Goal: Task Accomplishment & Management: Complete application form

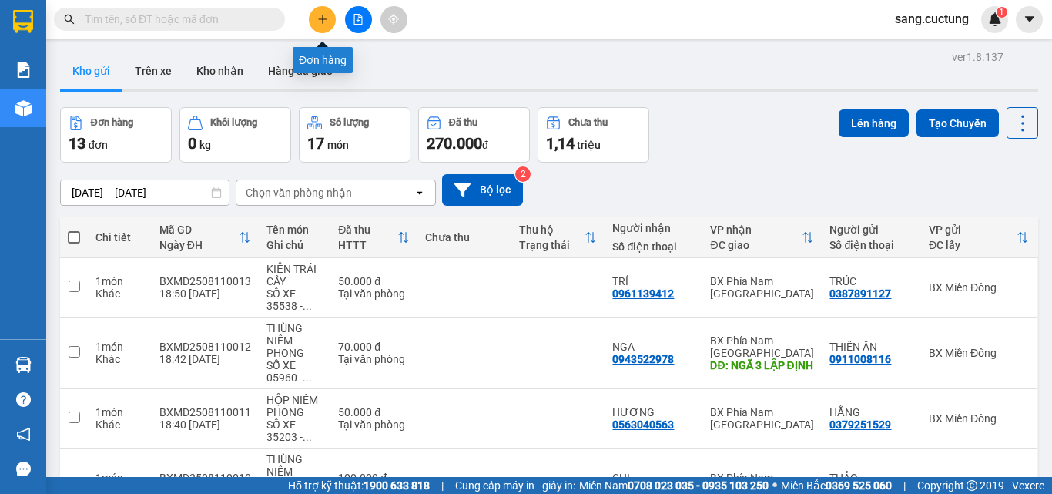
click at [323, 21] on icon "plus" at bounding box center [322, 19] width 1 height 8
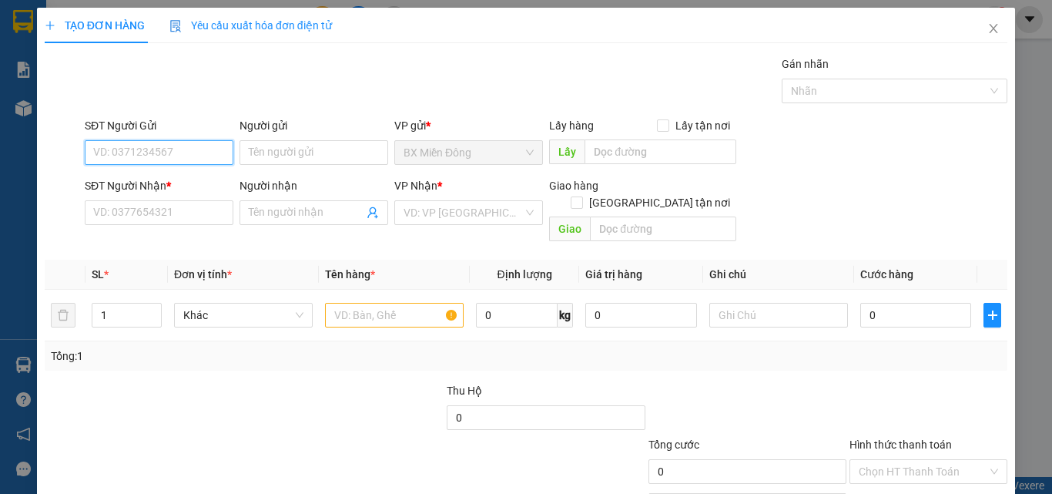
click at [176, 152] on input "SĐT Người Gửi" at bounding box center [159, 152] width 149 height 25
type input "0982952482"
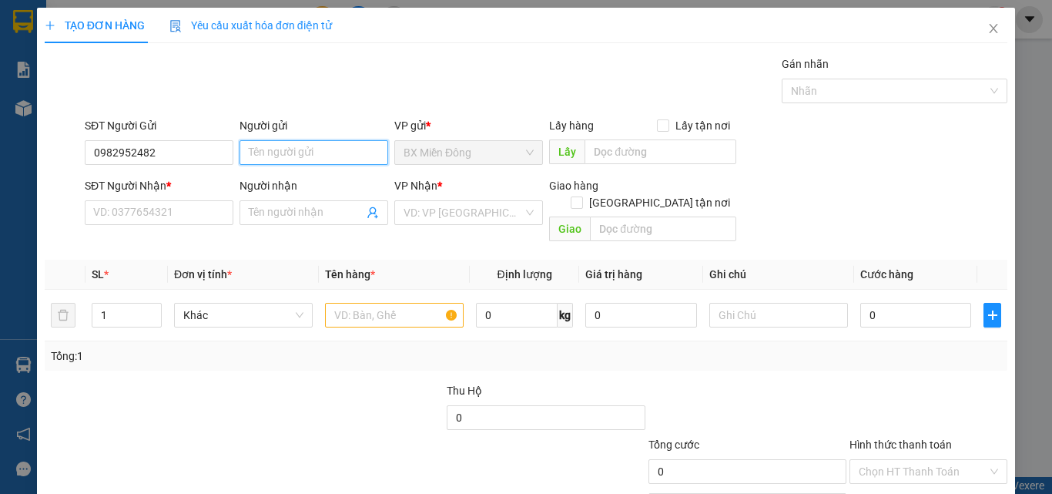
click at [273, 152] on input "Người gửi" at bounding box center [313, 152] width 149 height 25
type input "A TIỀU"
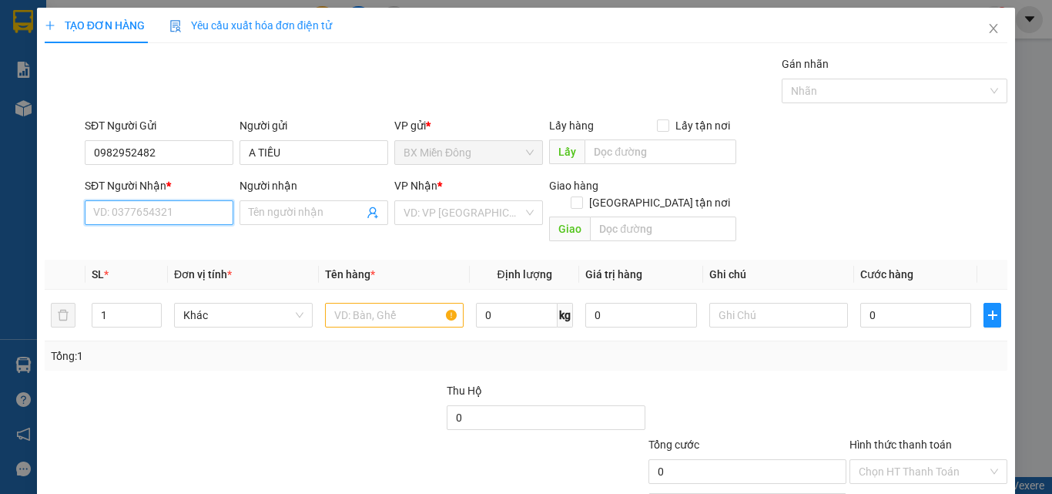
click at [154, 215] on input "SĐT Người Nhận *" at bounding box center [159, 212] width 149 height 25
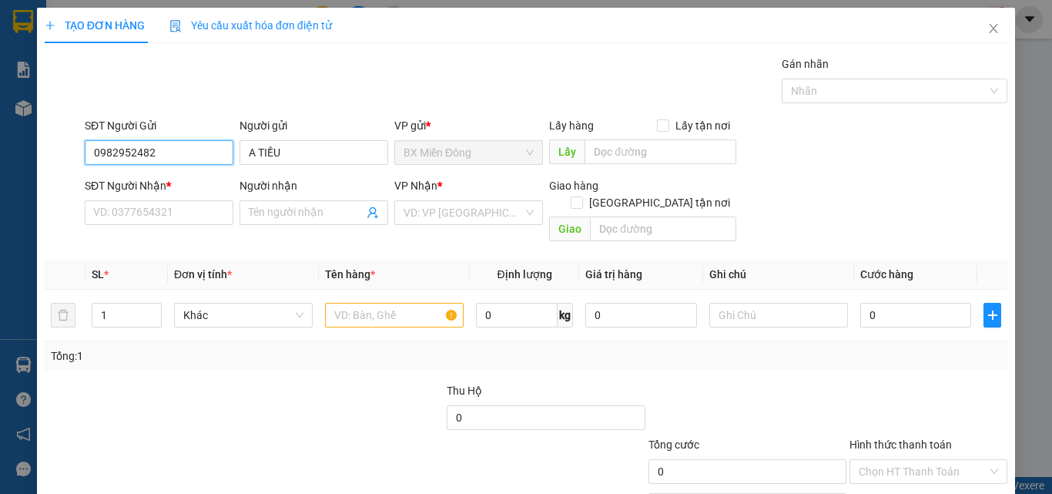
drag, startPoint x: 158, startPoint y: 156, endPoint x: 90, endPoint y: 146, distance: 68.5
click at [90, 146] on input "0982952482" at bounding box center [159, 152] width 149 height 25
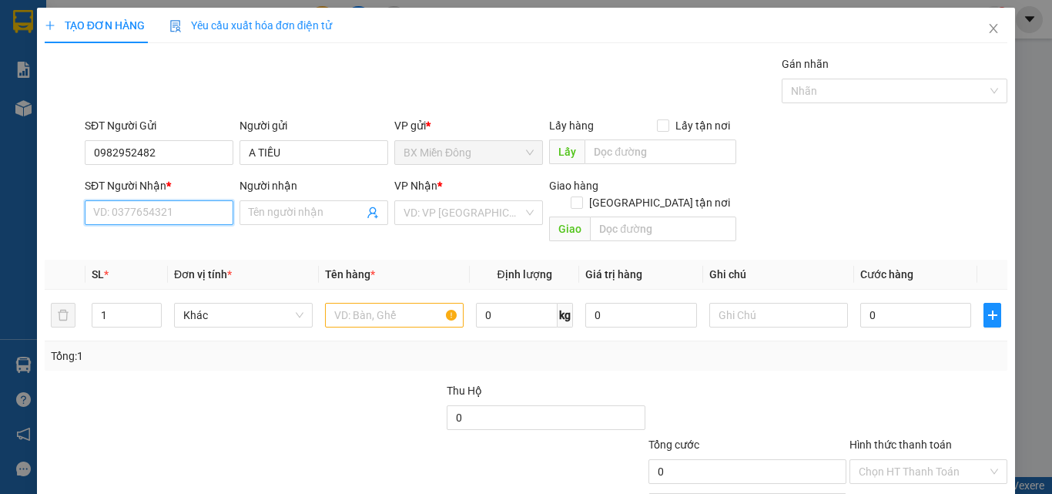
paste input "0982952482"
type input "0982952482"
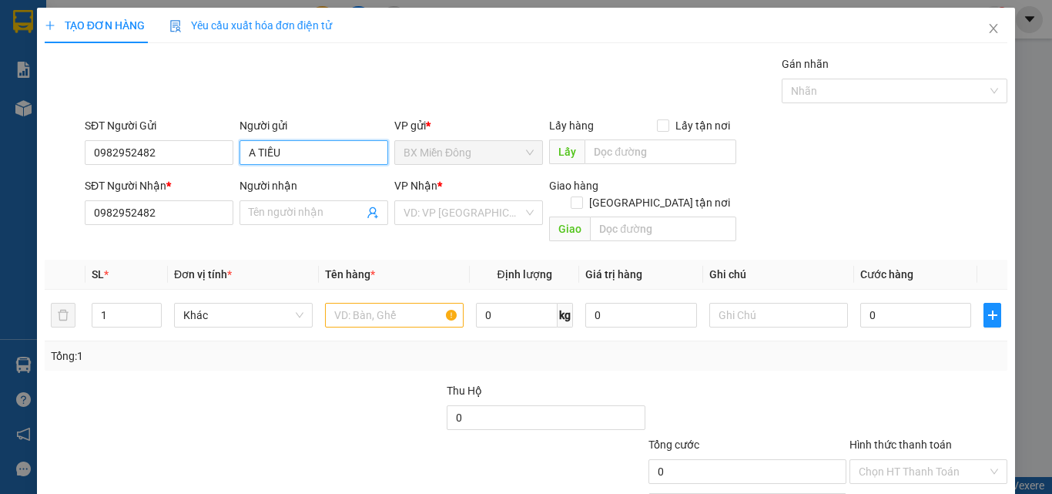
drag, startPoint x: 283, startPoint y: 142, endPoint x: 238, endPoint y: 150, distance: 46.1
click at [239, 150] on input "A TIỀU" at bounding box center [313, 152] width 149 height 25
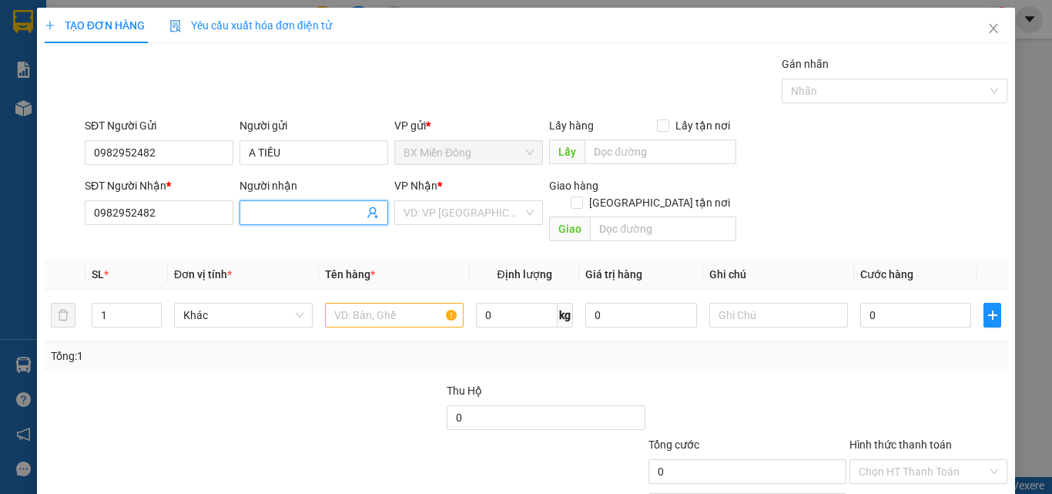
paste input "A TIỀU"
type input "A TIỀU"
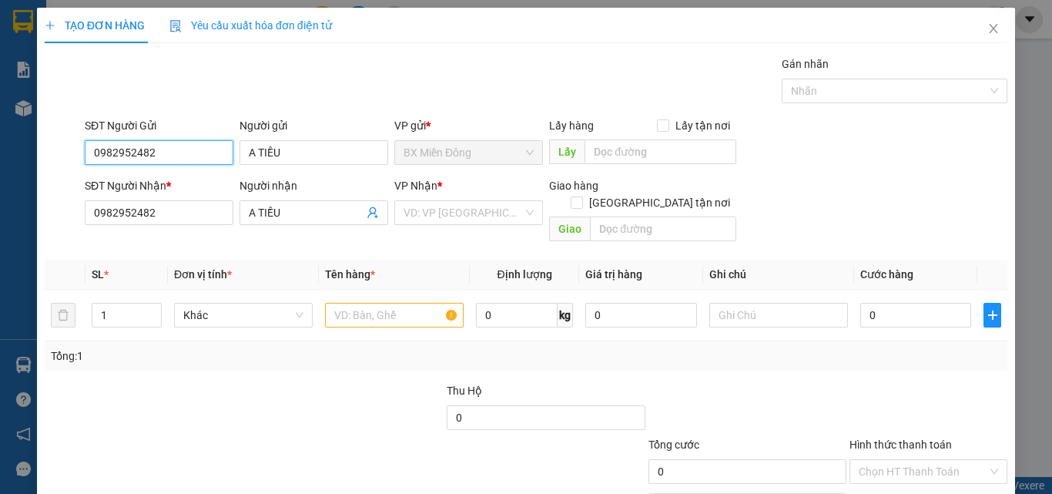
click at [177, 153] on input "0982952482" at bounding box center [159, 152] width 149 height 25
type input "0"
click at [176, 187] on div "0909011201 - VŨ" at bounding box center [157, 183] width 129 height 17
type input "0909011201"
type input "VŨ"
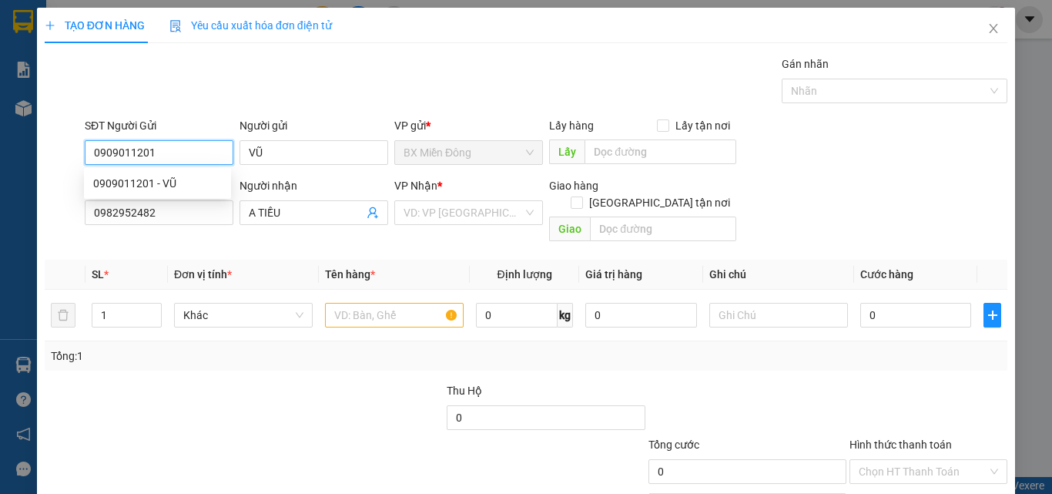
type input "100.000"
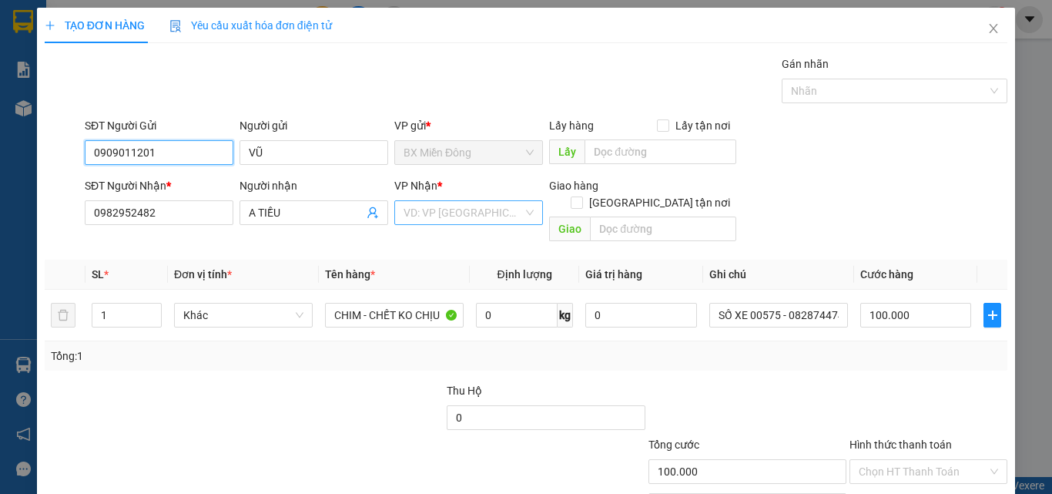
type input "0909011201"
click at [443, 212] on input "search" at bounding box center [463, 212] width 119 height 23
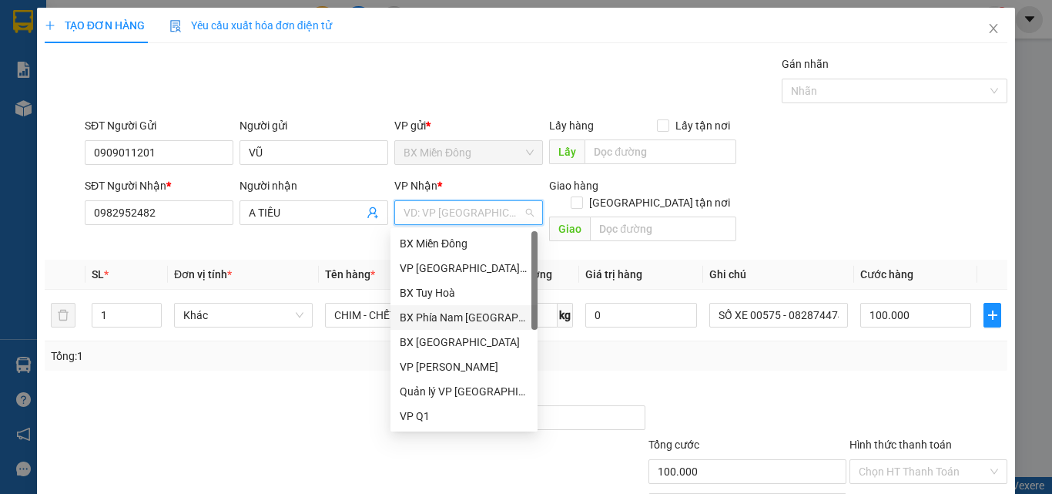
click at [468, 314] on div "BX Phía Nam [GEOGRAPHIC_DATA]" at bounding box center [464, 317] width 129 height 17
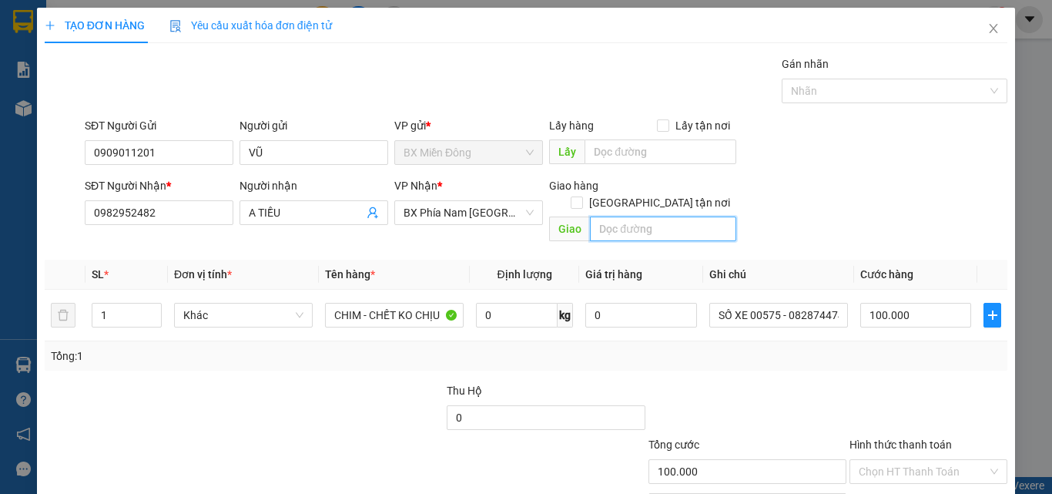
click at [611, 216] on input "text" at bounding box center [663, 228] width 146 height 25
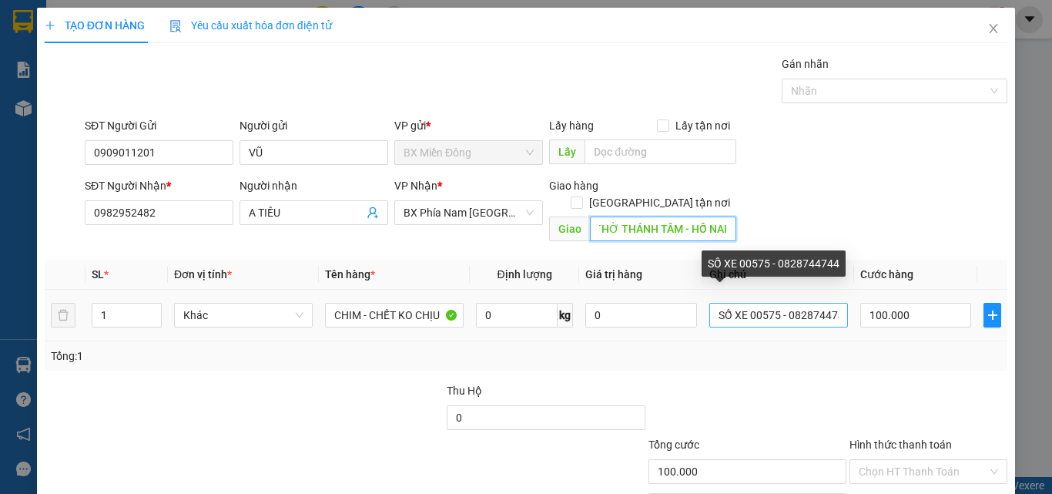
type input "NHÀ THỜ THÁNH TÂM - HỐ NAI"
click at [772, 303] on input "SỐ XE 00575 - 0828744744" at bounding box center [778, 315] width 139 height 25
click at [828, 303] on input "SỐ XE 27862 - 0828744744" at bounding box center [778, 315] width 139 height 25
click at [828, 303] on input "SỐ XE 27862 - 0828744" at bounding box center [778, 315] width 139 height 25
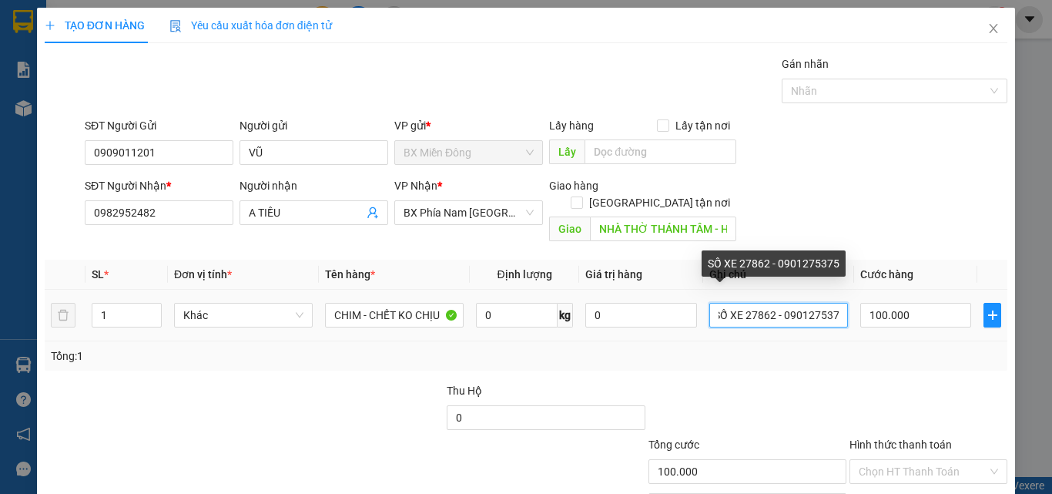
scroll to position [0, 10]
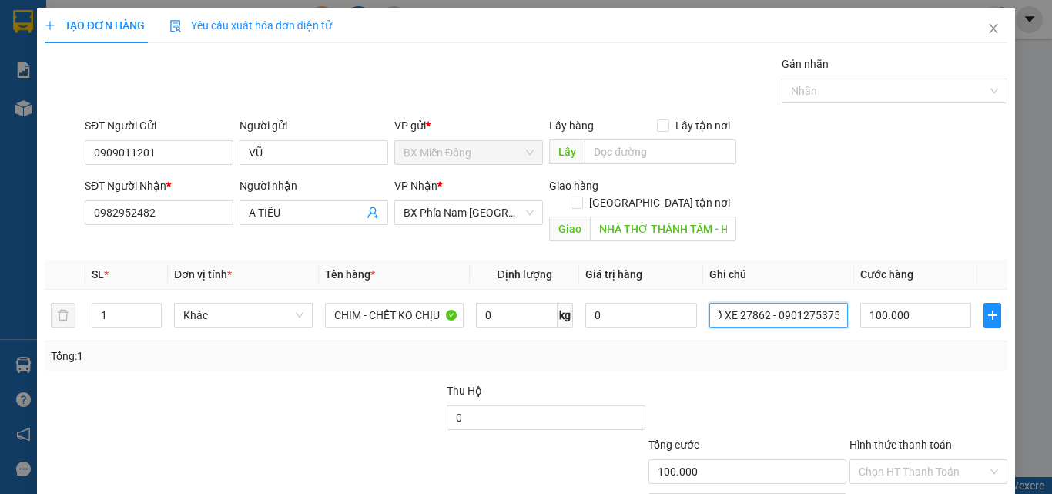
type input "SỐ XE 27862 - 0901275375"
click at [825, 357] on div "Transit Pickup Surcharge Ids Transit Deliver Surcharge Ids Transit Deliver Surc…" at bounding box center [526, 305] width 963 height 501
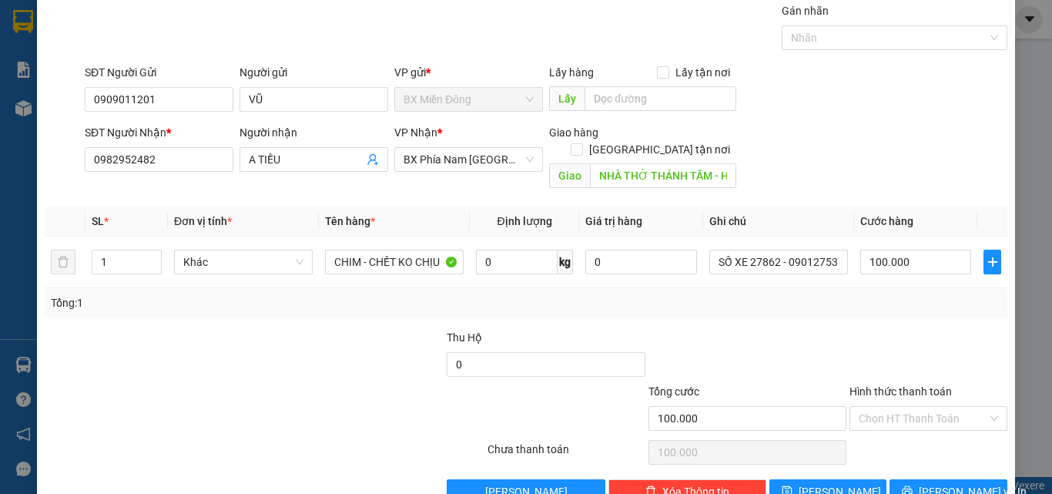
scroll to position [76, 0]
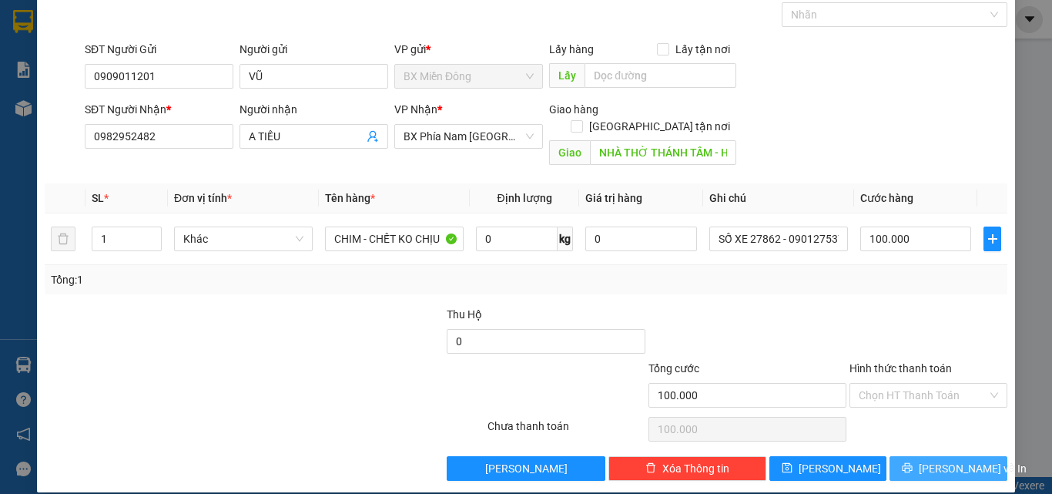
click at [906, 456] on button "[PERSON_NAME] và In" at bounding box center [948, 468] width 118 height 25
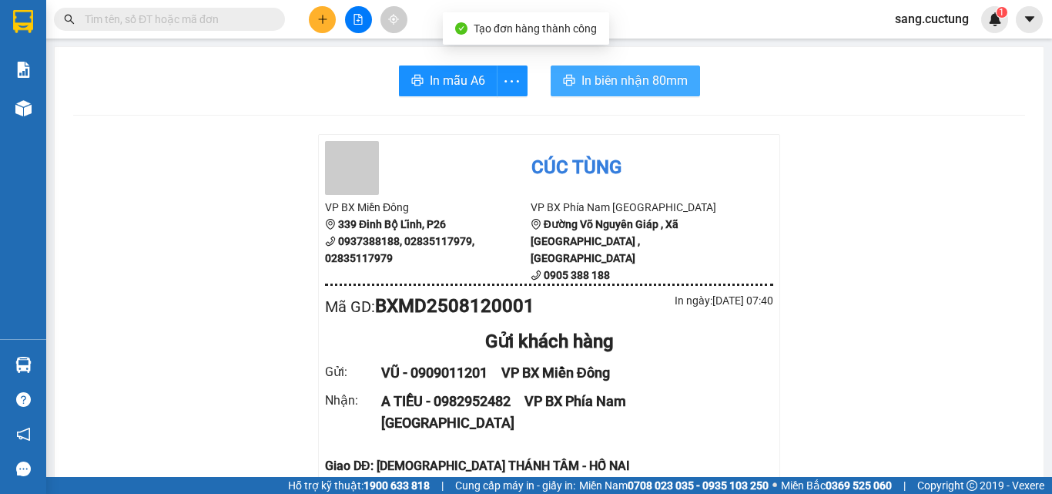
click at [662, 79] on span "In biên nhận 80mm" at bounding box center [634, 80] width 106 height 19
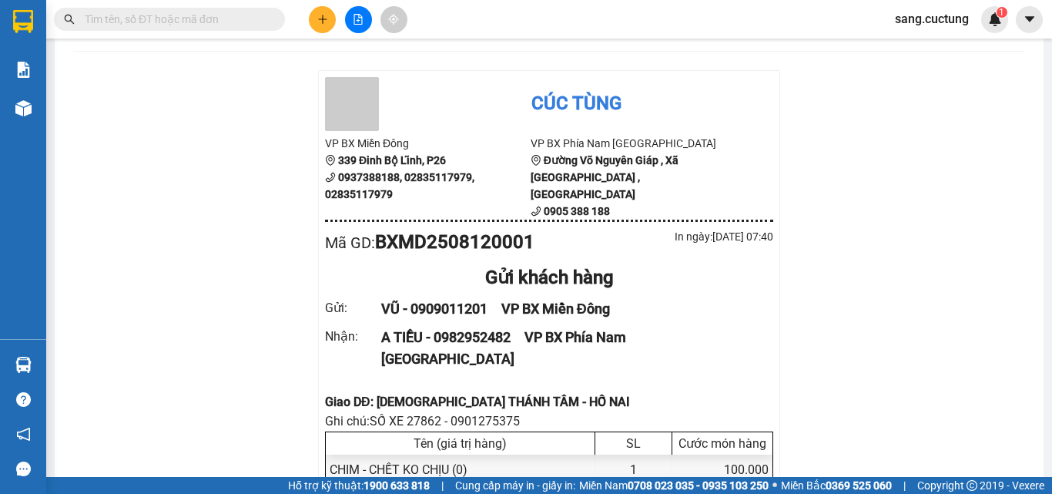
scroll to position [154, 0]
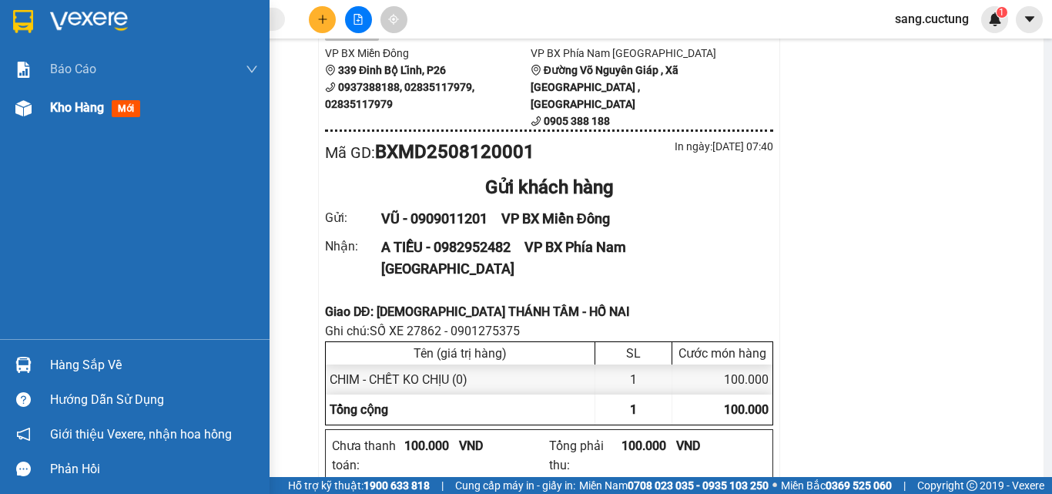
click at [126, 112] on span "mới" at bounding box center [126, 108] width 28 height 17
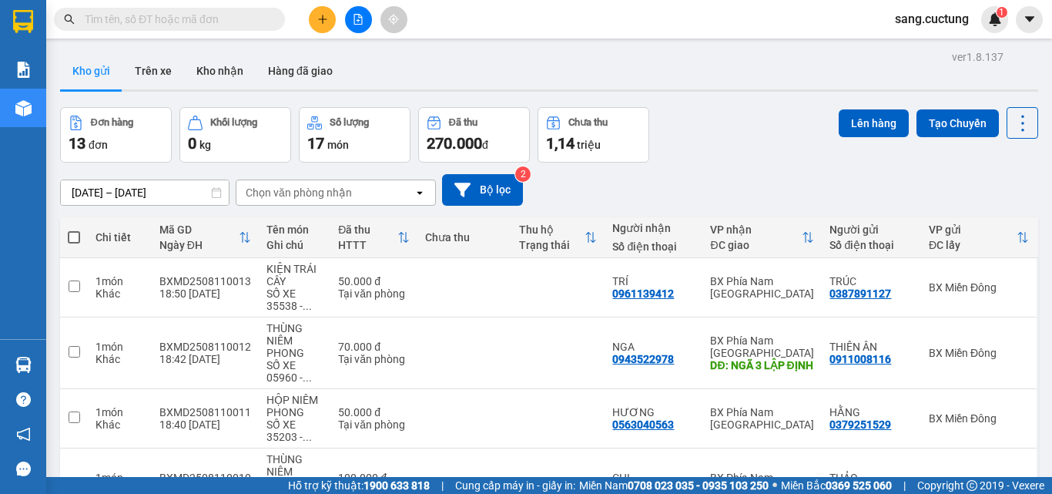
click at [196, 192] on input "[DATE] – [DATE]" at bounding box center [145, 192] width 168 height 25
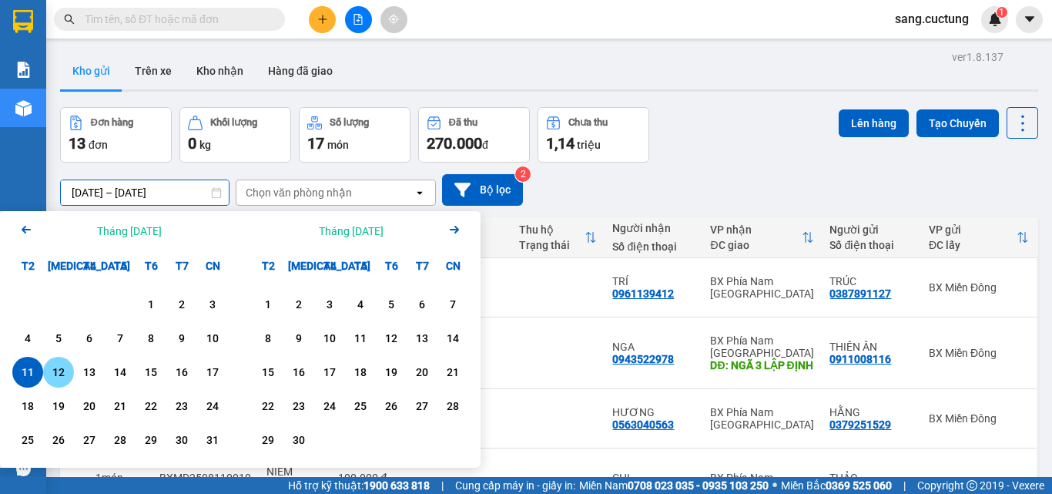
click at [60, 376] on div "12" at bounding box center [59, 372] width 22 height 18
click at [59, 374] on div "12" at bounding box center [59, 372] width 22 height 18
type input "[DATE] – [DATE]"
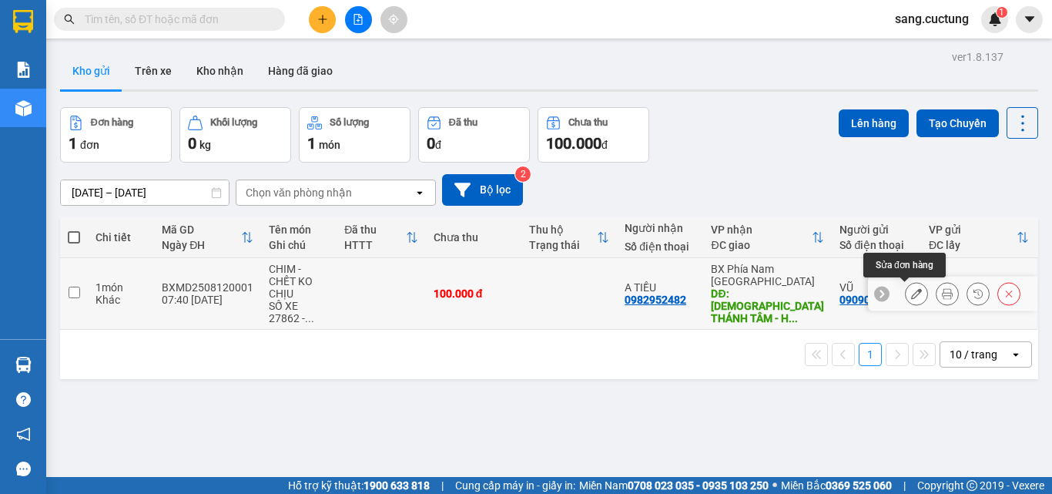
click at [911, 295] on icon at bounding box center [916, 293] width 11 height 11
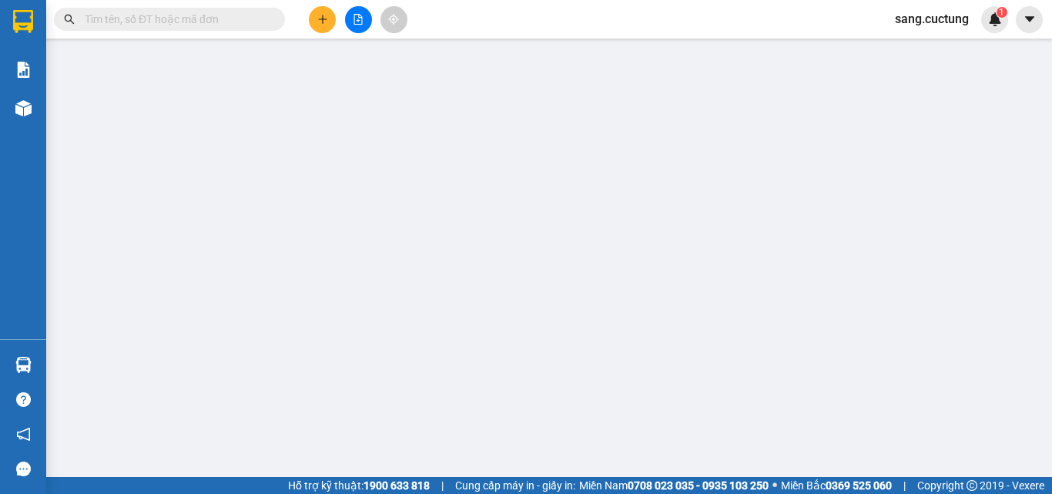
type input "0909011201"
type input "0982952482"
type input "NHÀ THỜ THÁNH TÂM - HỐ NAI"
type input "100.000"
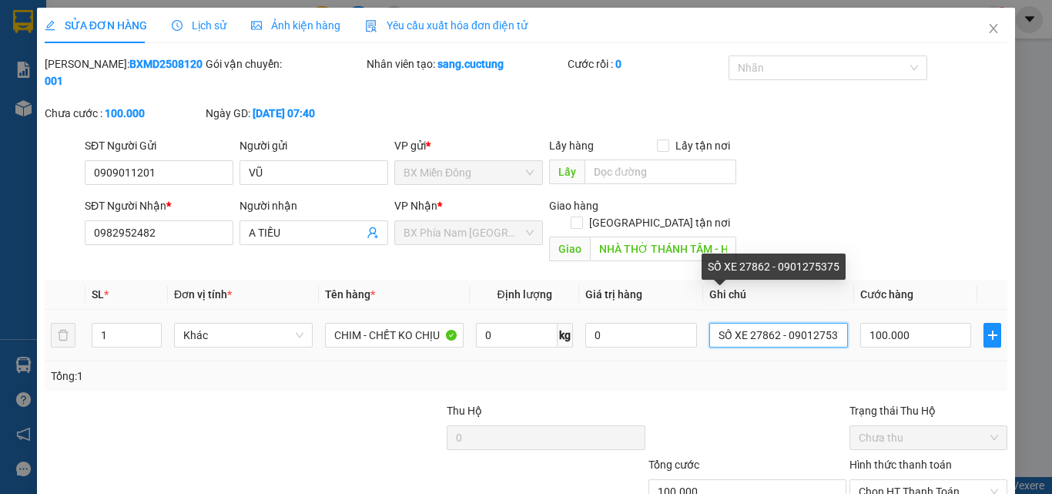
click at [772, 323] on input "SỐ XE 27862 - 0901275375" at bounding box center [778, 335] width 139 height 25
click at [829, 323] on input "SỐ XE 35277 - 0901275375" at bounding box center [778, 335] width 139 height 25
click at [828, 323] on input "SỐ XE 35277 - 090175" at bounding box center [778, 335] width 139 height 25
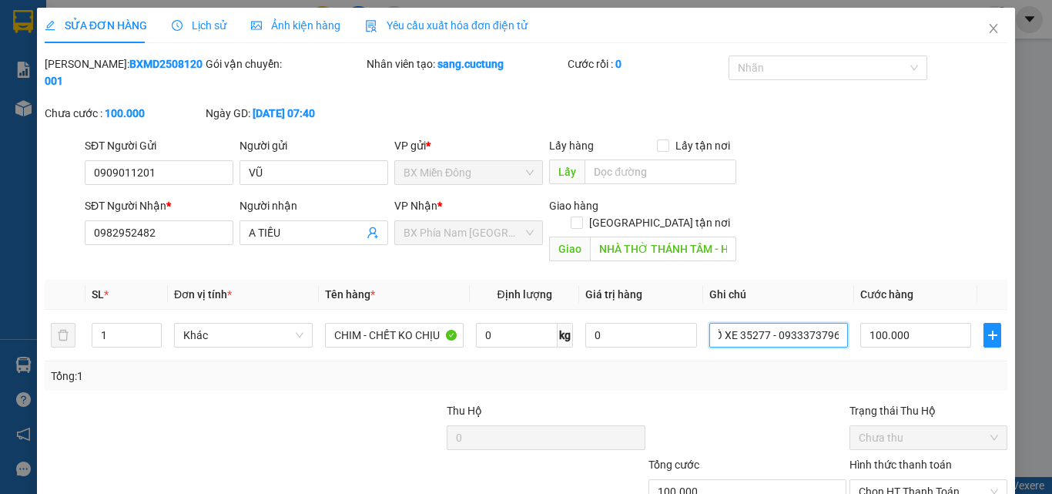
type input "SỐ XE 35277 - 0933373796"
click at [779, 360] on div "Total Paid Fee 0 Total UnPaid Fee 100.000 Cash Collection Total Fee Mã ĐH: BXMD…" at bounding box center [526, 315] width 963 height 521
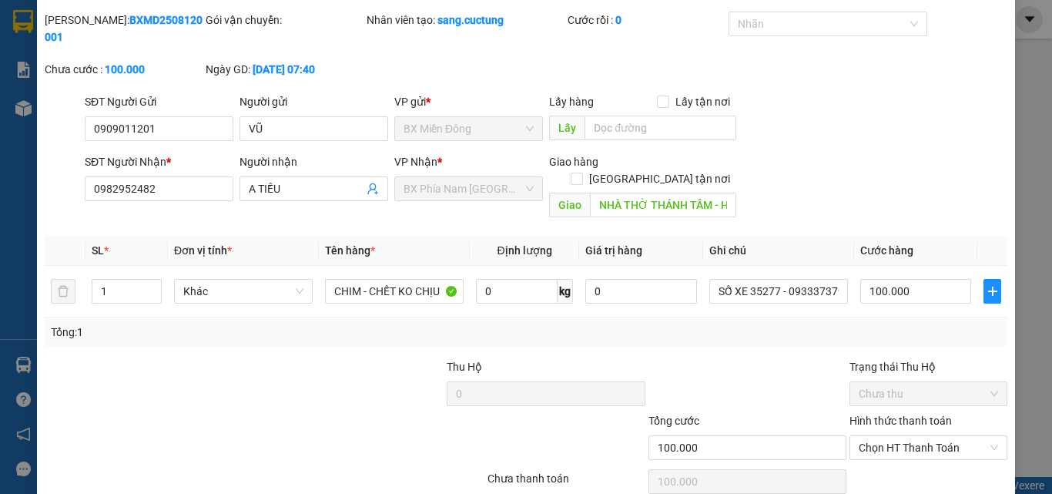
scroll to position [79, 0]
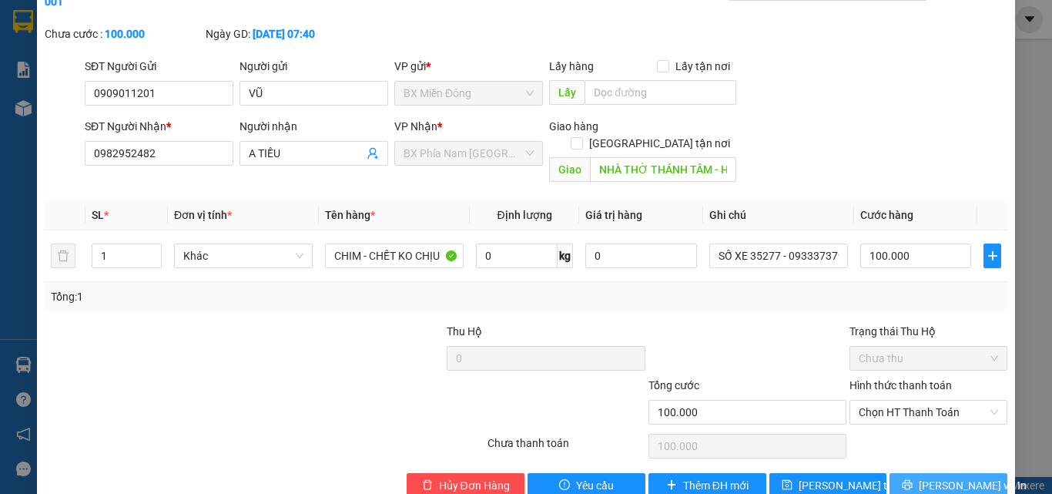
click at [908, 473] on button "[PERSON_NAME] và In" at bounding box center [948, 485] width 118 height 25
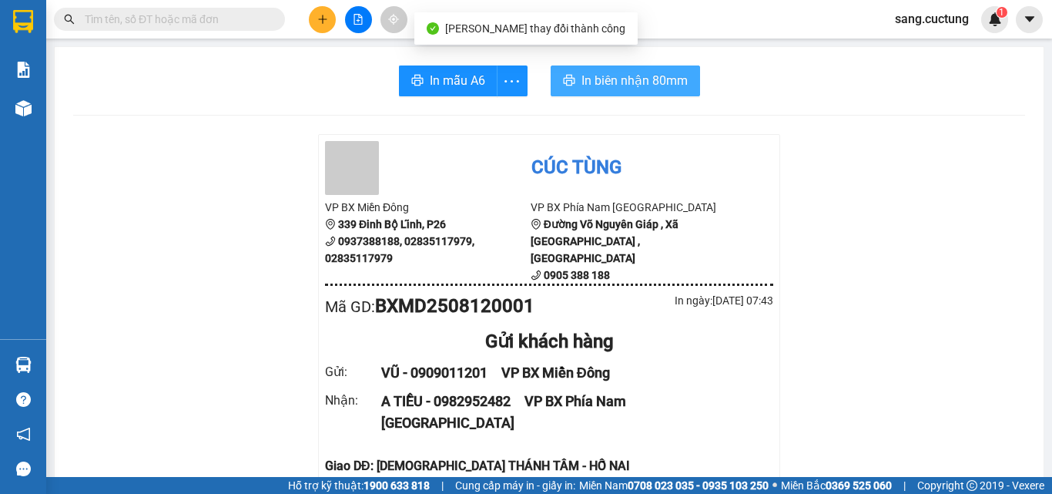
click at [652, 71] on span "In biên nhận 80mm" at bounding box center [634, 80] width 106 height 19
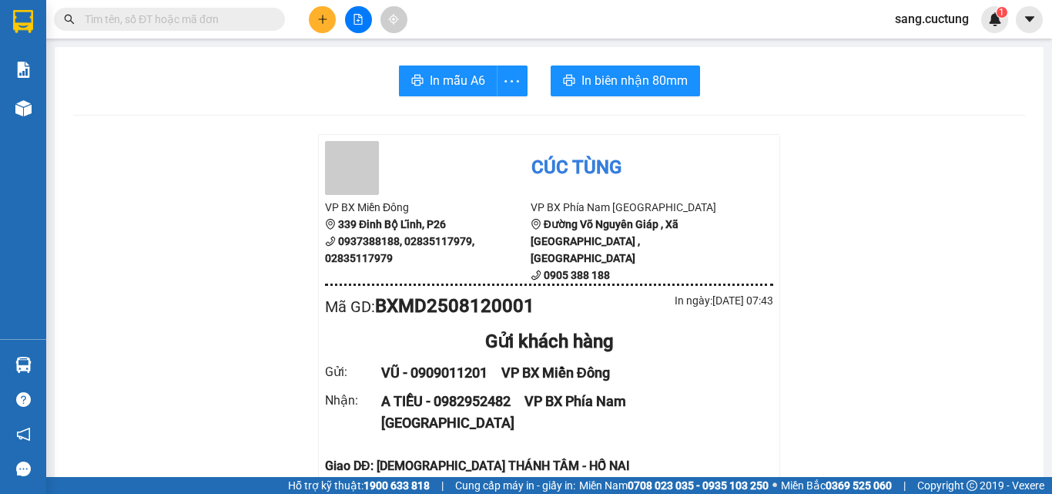
scroll to position [154, 0]
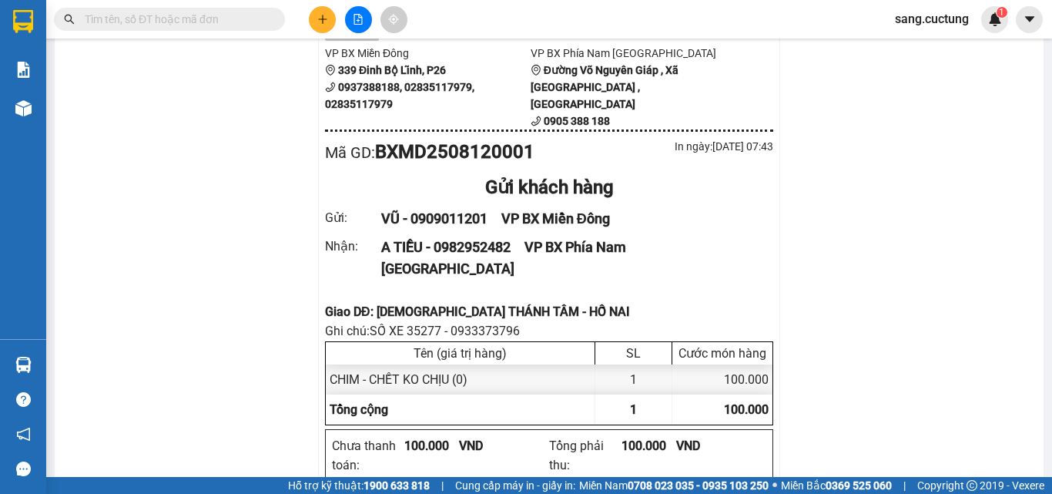
click at [324, 17] on icon "plus" at bounding box center [322, 19] width 11 height 11
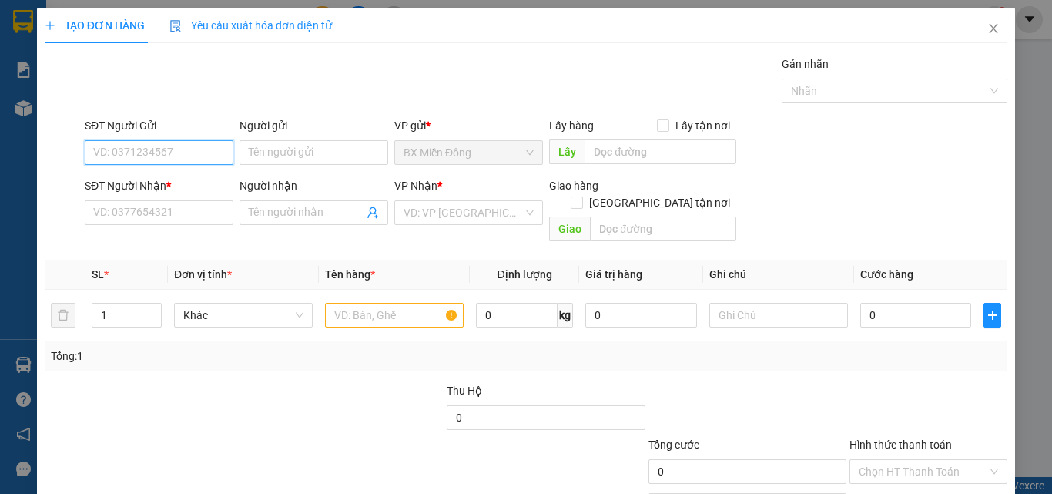
click at [161, 143] on input "SĐT Người Gửi" at bounding box center [159, 152] width 149 height 25
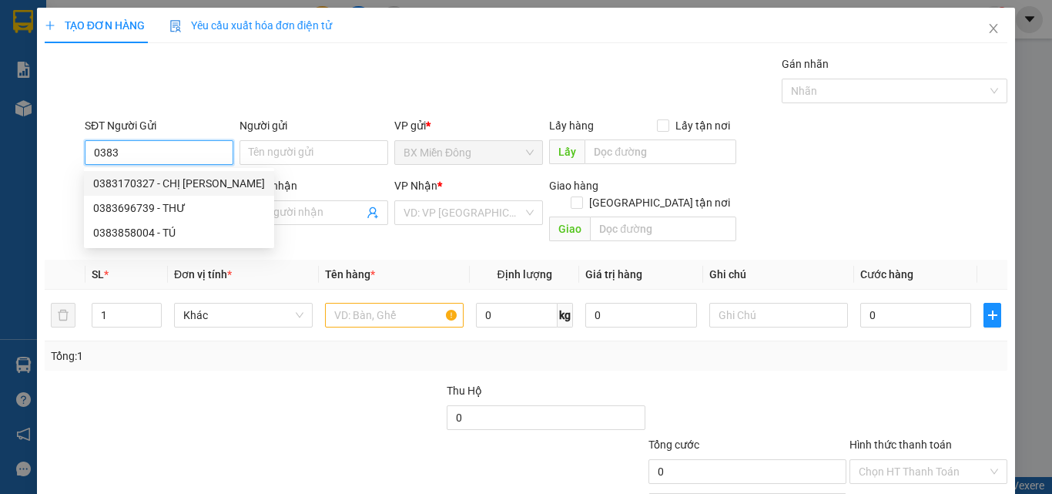
click at [169, 176] on div "0383170327 - CHỊ [PERSON_NAME]" at bounding box center [179, 183] width 172 height 17
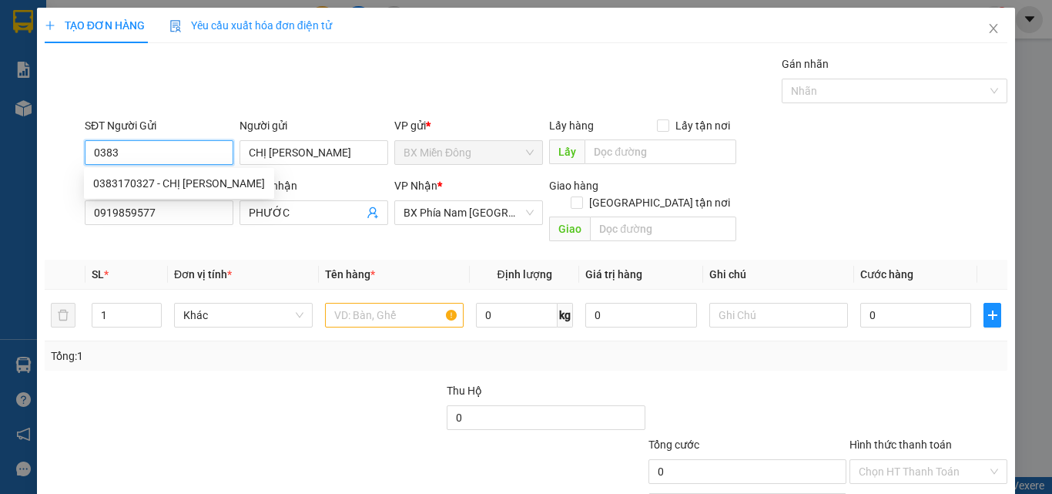
type input "0383170327"
type input "CHỊ [PERSON_NAME]"
type input "0919859577"
type input "PHƯỚC"
type input "120.000"
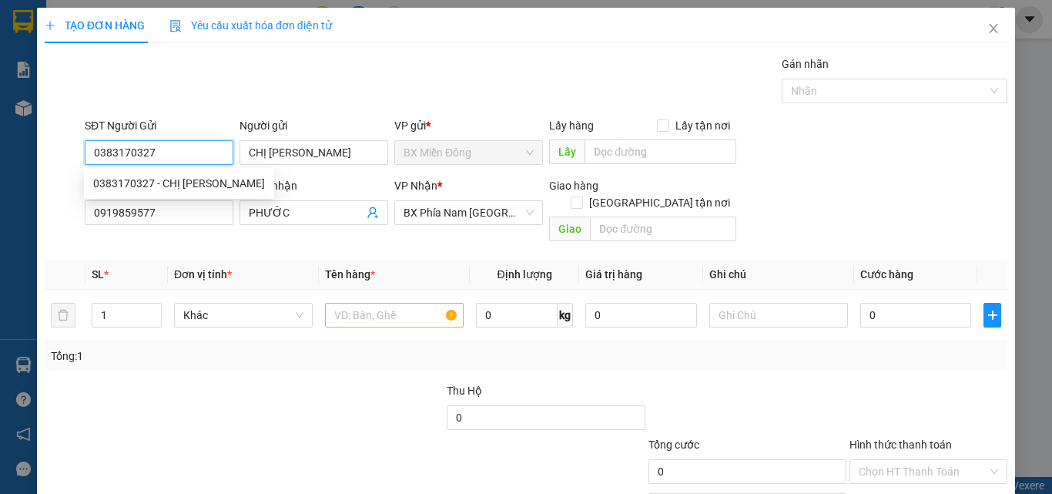
type input "120.000"
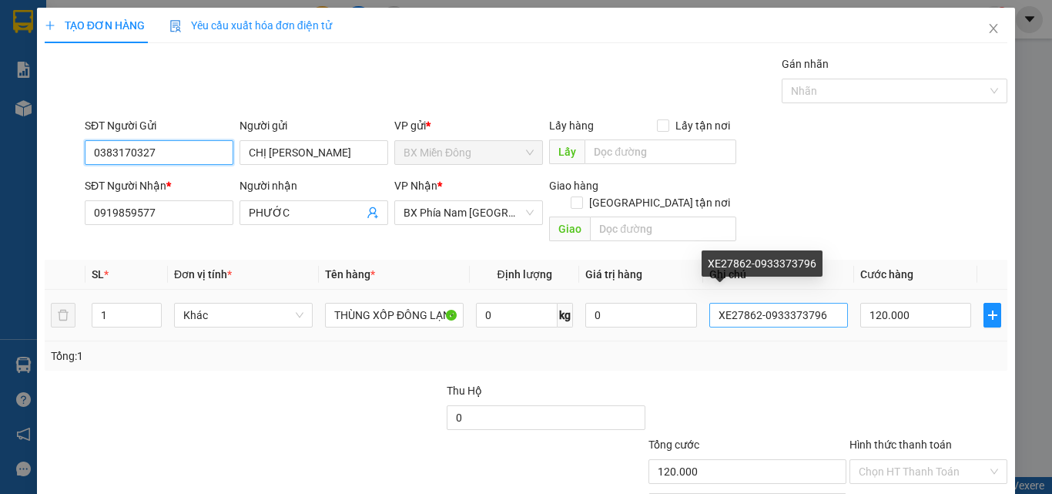
type input "0383170327"
click at [752, 303] on input "XE27862-0933373796" at bounding box center [778, 315] width 139 height 25
click at [825, 303] on input "XE35277-0933373796" at bounding box center [778, 315] width 139 height 25
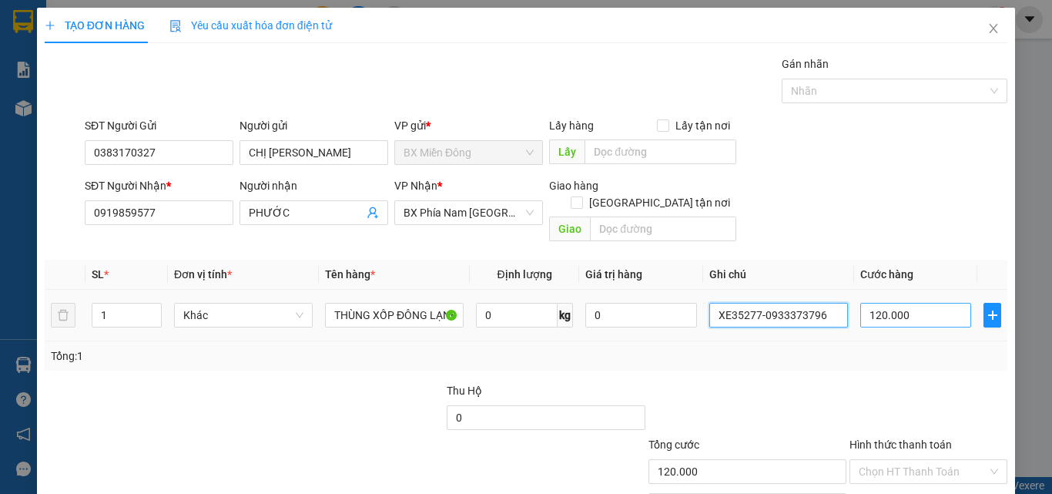
type input "XE35277-0933373796"
click at [928, 303] on input "120.000" at bounding box center [915, 315] width 111 height 25
type input "1"
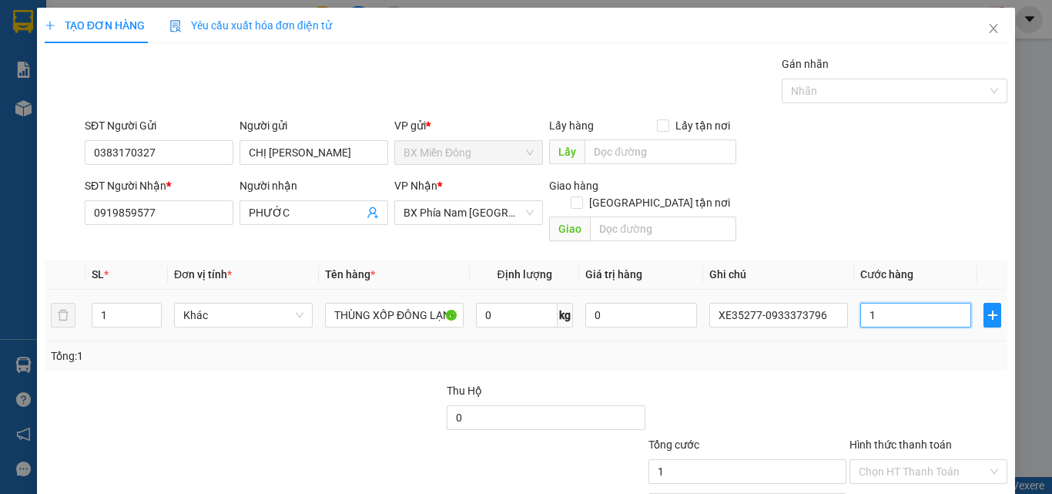
type input "15"
type input "150"
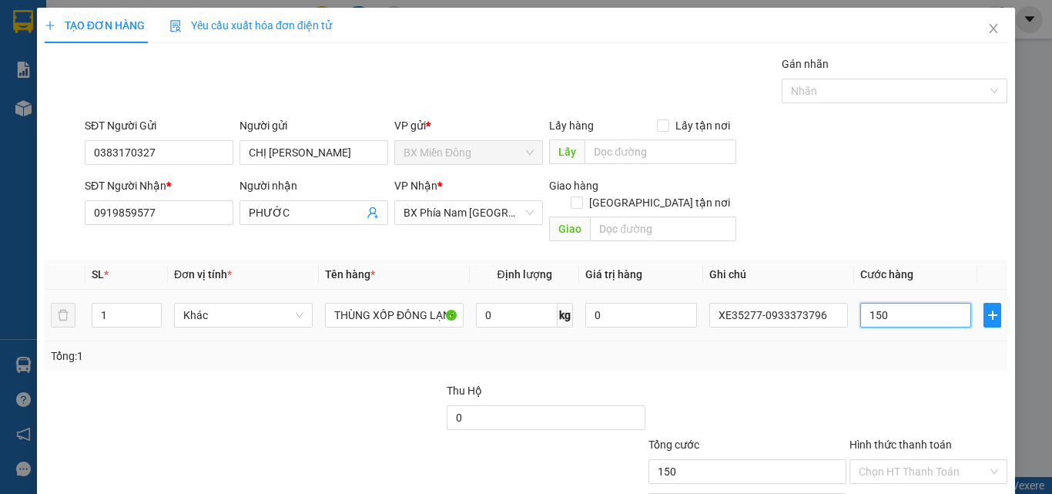
type input "1.500"
type input "15.000"
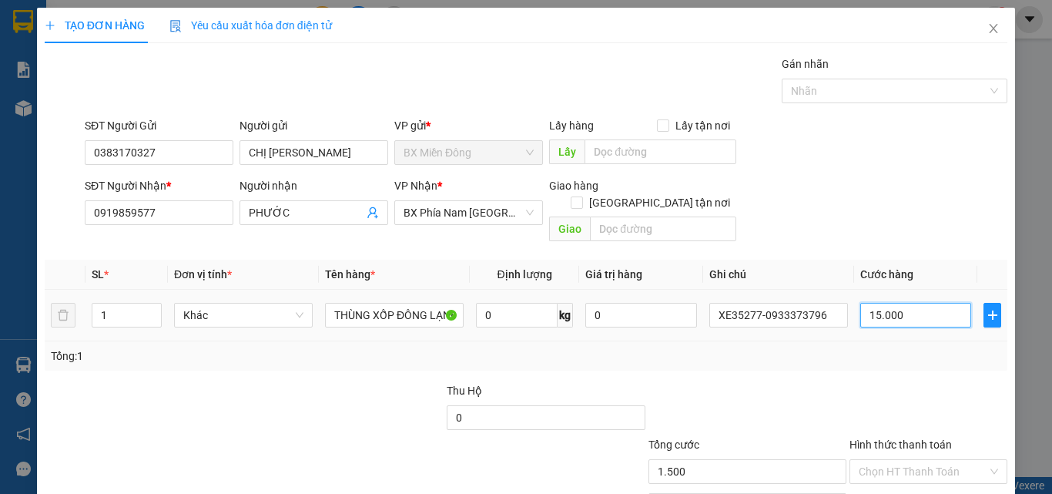
type input "15.000"
type input "150.000"
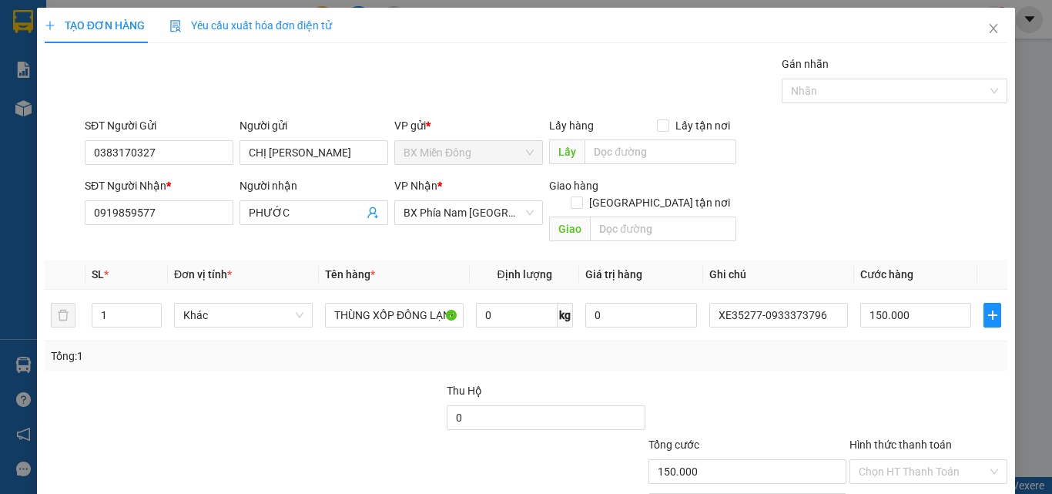
click at [873, 341] on div "Tổng: 1" at bounding box center [526, 355] width 963 height 29
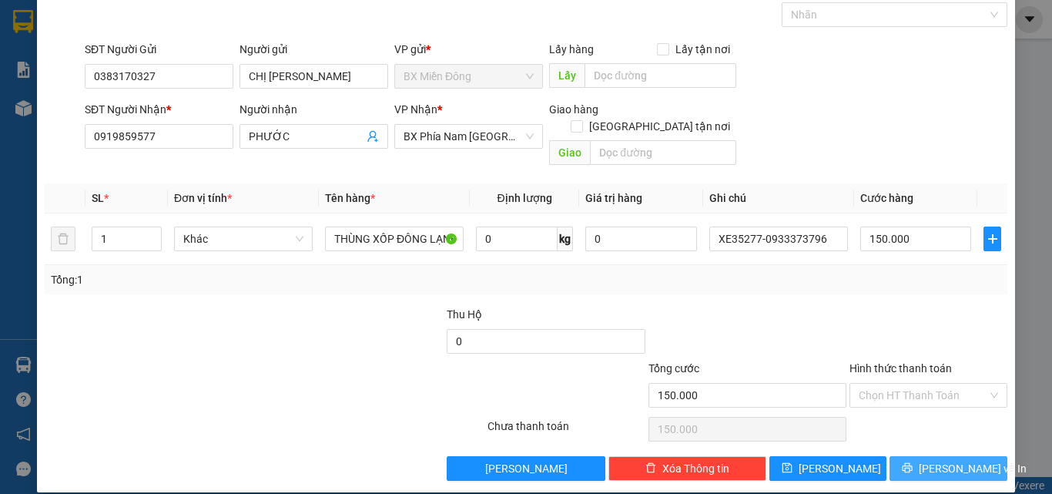
click at [916, 456] on button "[PERSON_NAME] và In" at bounding box center [948, 468] width 118 height 25
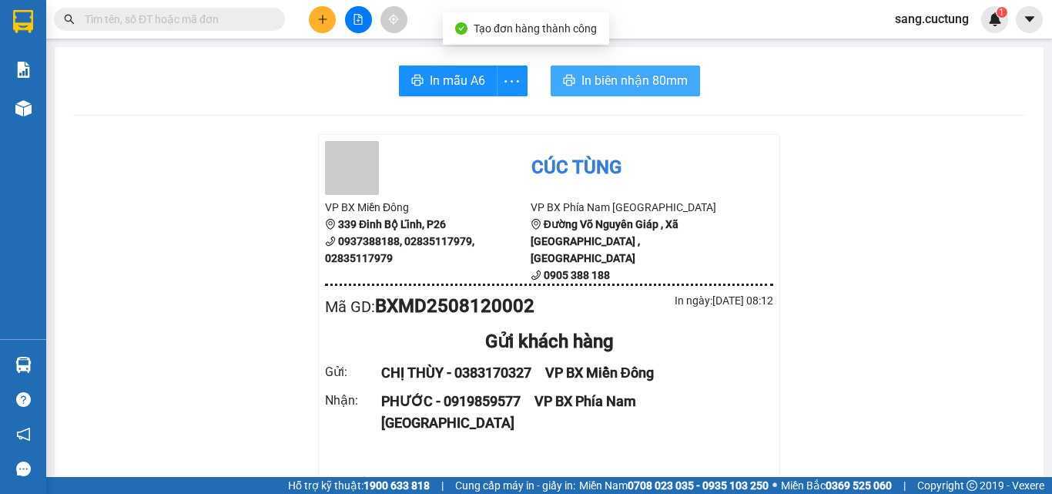
click at [587, 81] on span "In biên nhận 80mm" at bounding box center [634, 80] width 106 height 19
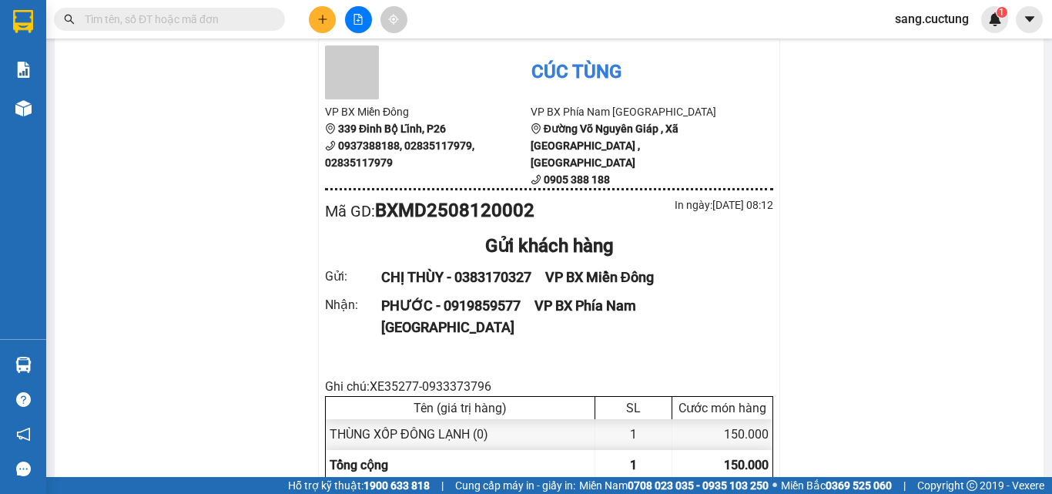
scroll to position [154, 0]
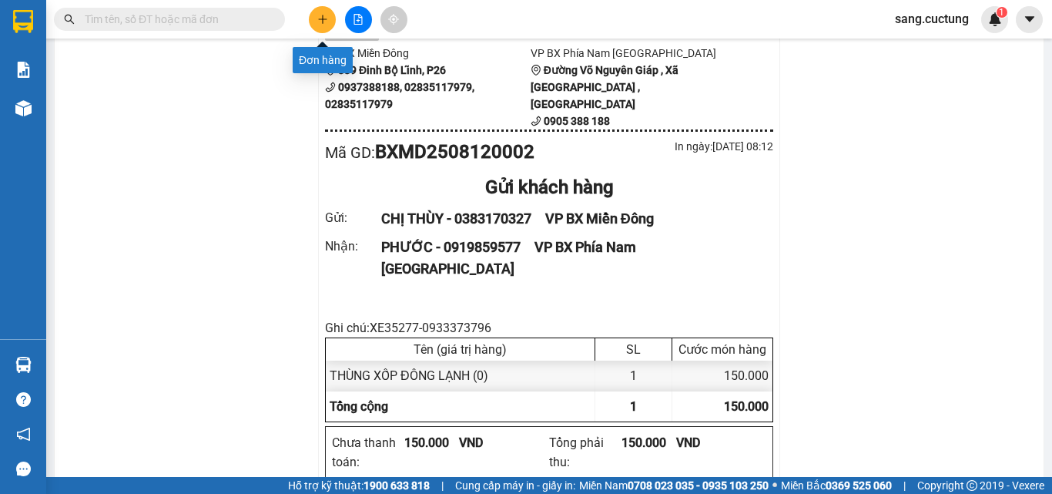
click at [327, 11] on button at bounding box center [322, 19] width 27 height 27
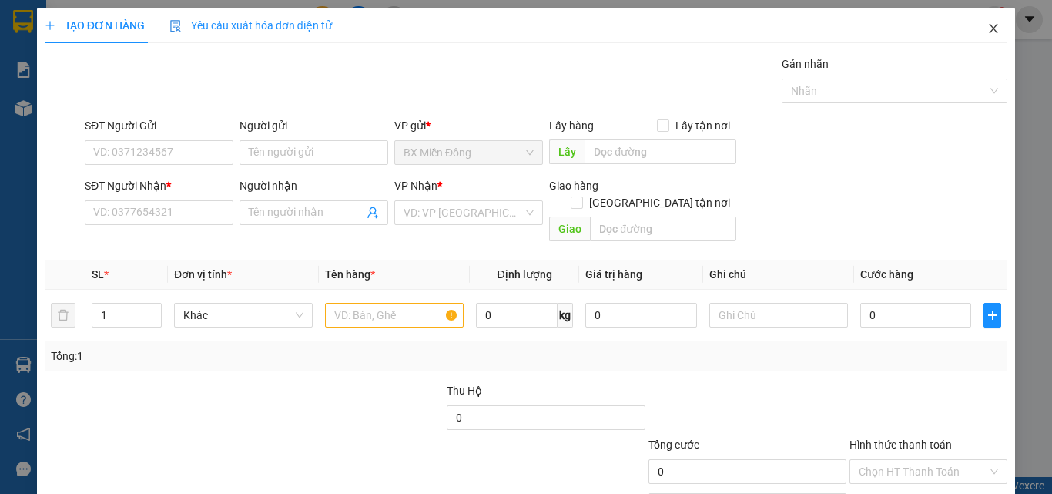
click at [987, 29] on icon "close" at bounding box center [993, 28] width 12 height 12
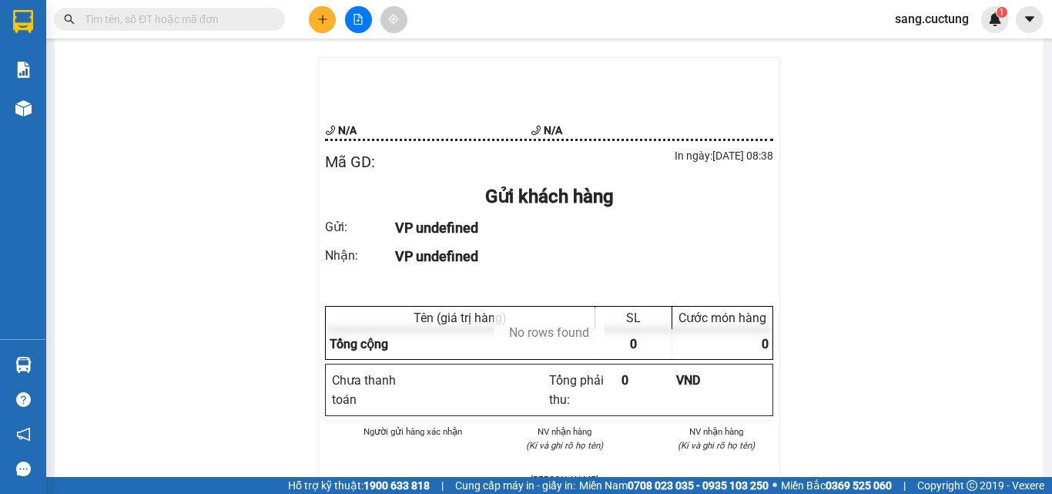
scroll to position [154, 0]
